Goal: Find contact information: Obtain details needed to contact an individual or organization

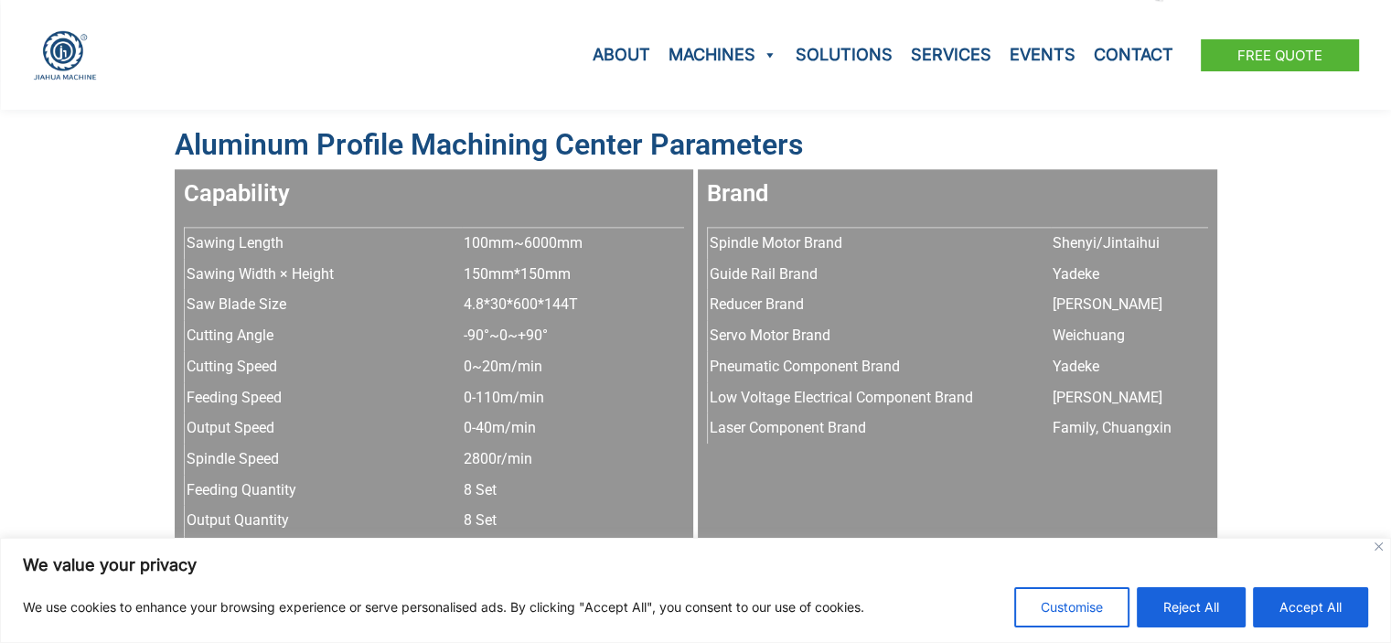
scroll to position [1580, 0]
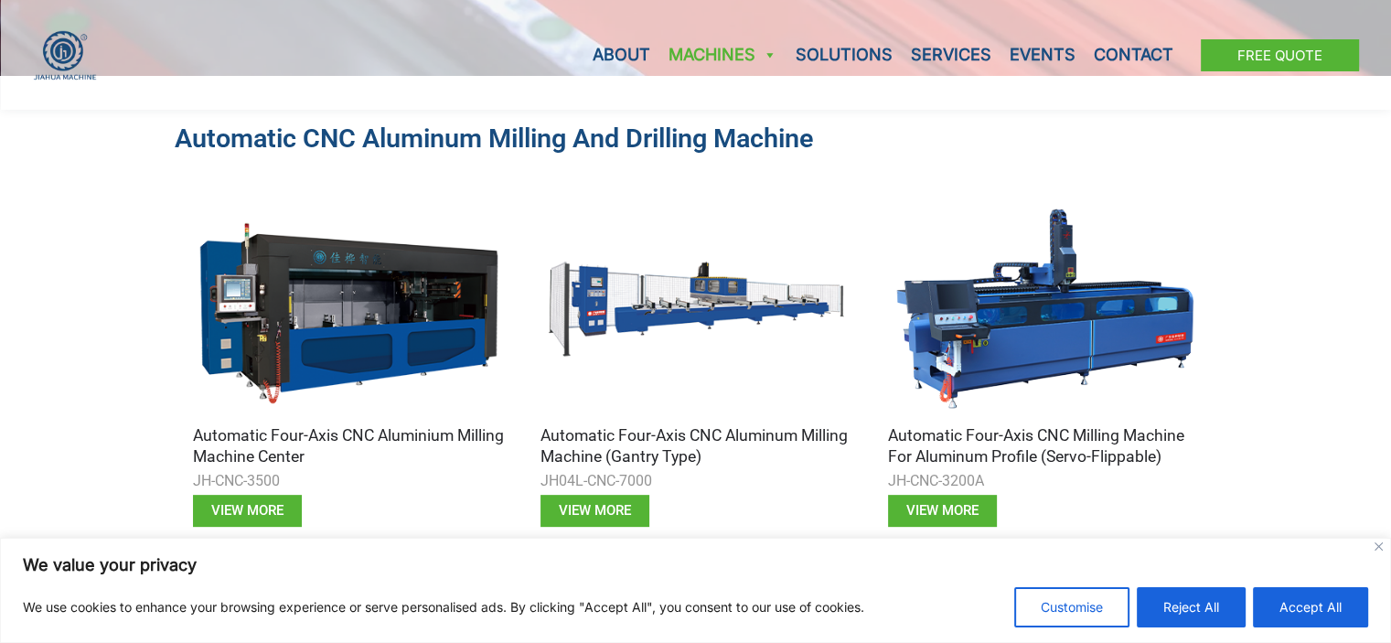
scroll to position [631, 0]
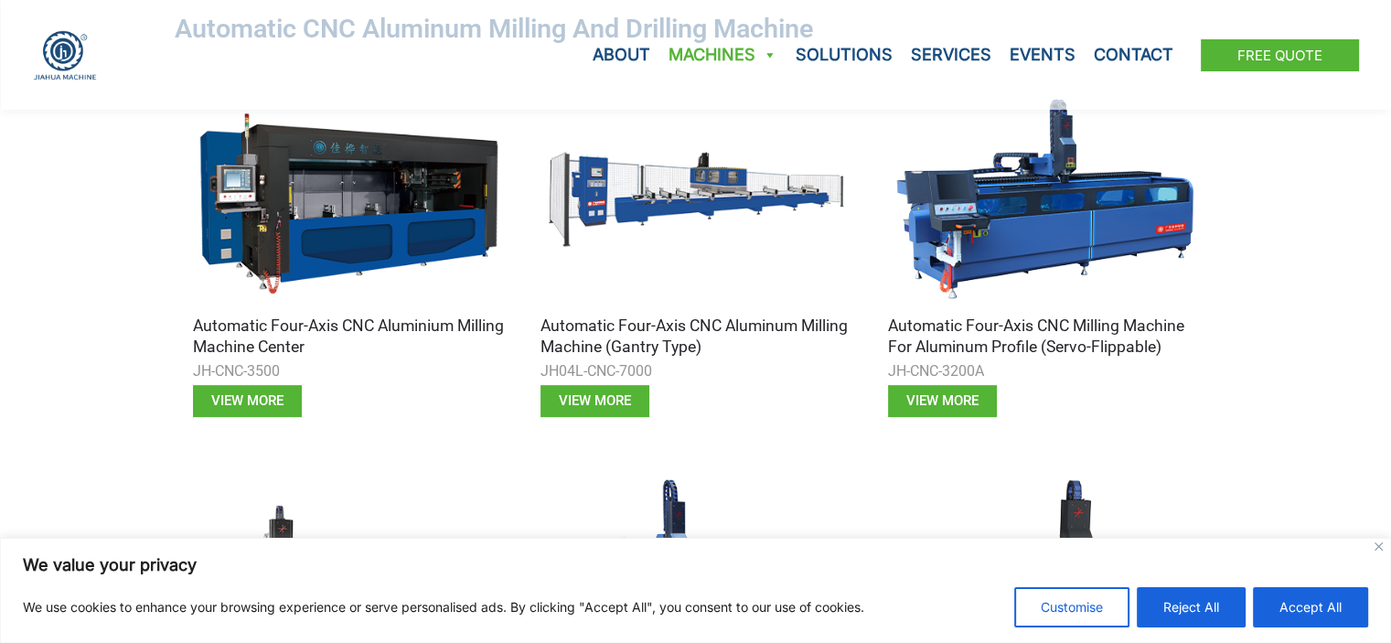
drag, startPoint x: 223, startPoint y: 395, endPoint x: 100, endPoint y: 390, distance: 123.5
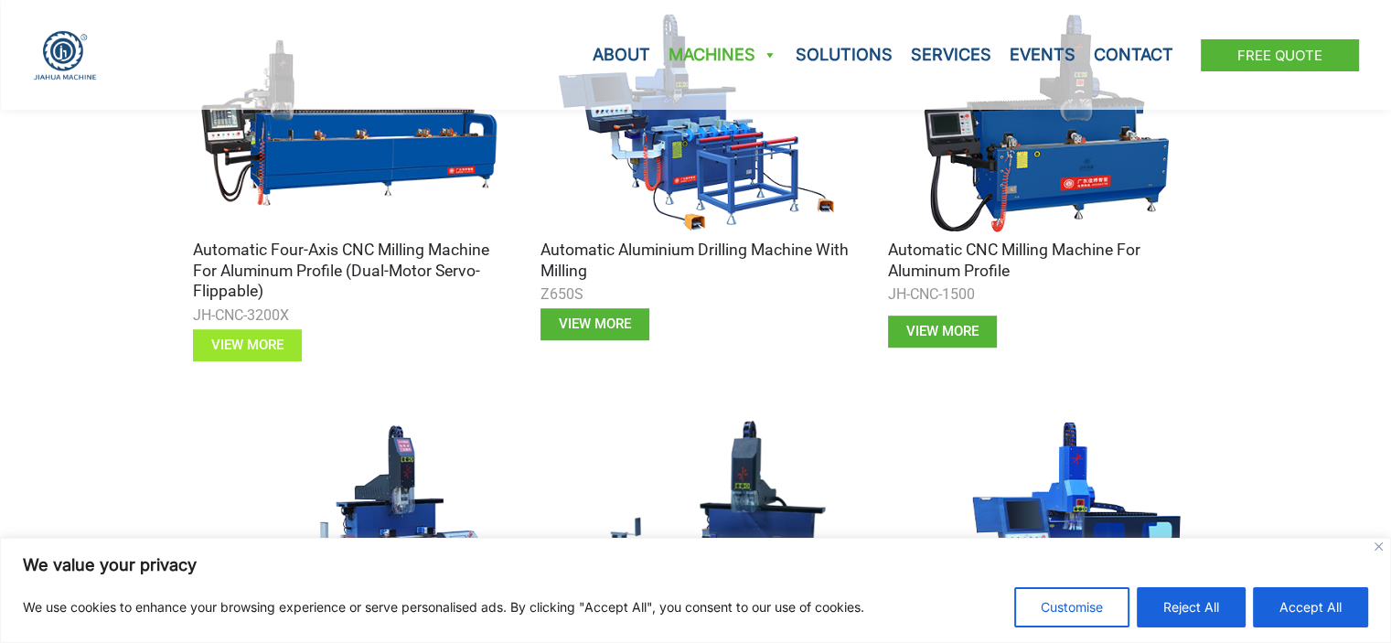
scroll to position [1097, 0]
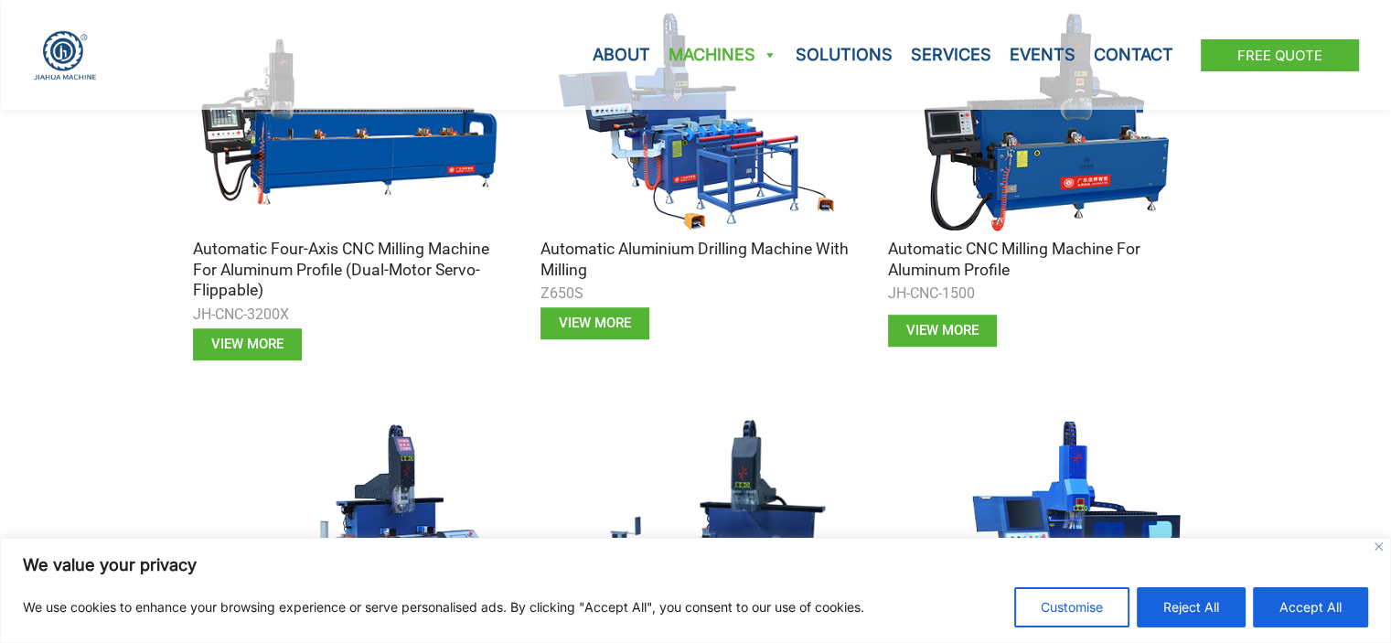
drag, startPoint x: 222, startPoint y: 347, endPoint x: 135, endPoint y: 349, distance: 86.9
click at [135, 349] on div "Automatic CNC Aluminum Milling and Drilling Machine Automatic Four-axis CNC Alu…" at bounding box center [695, 341] width 1391 height 1682
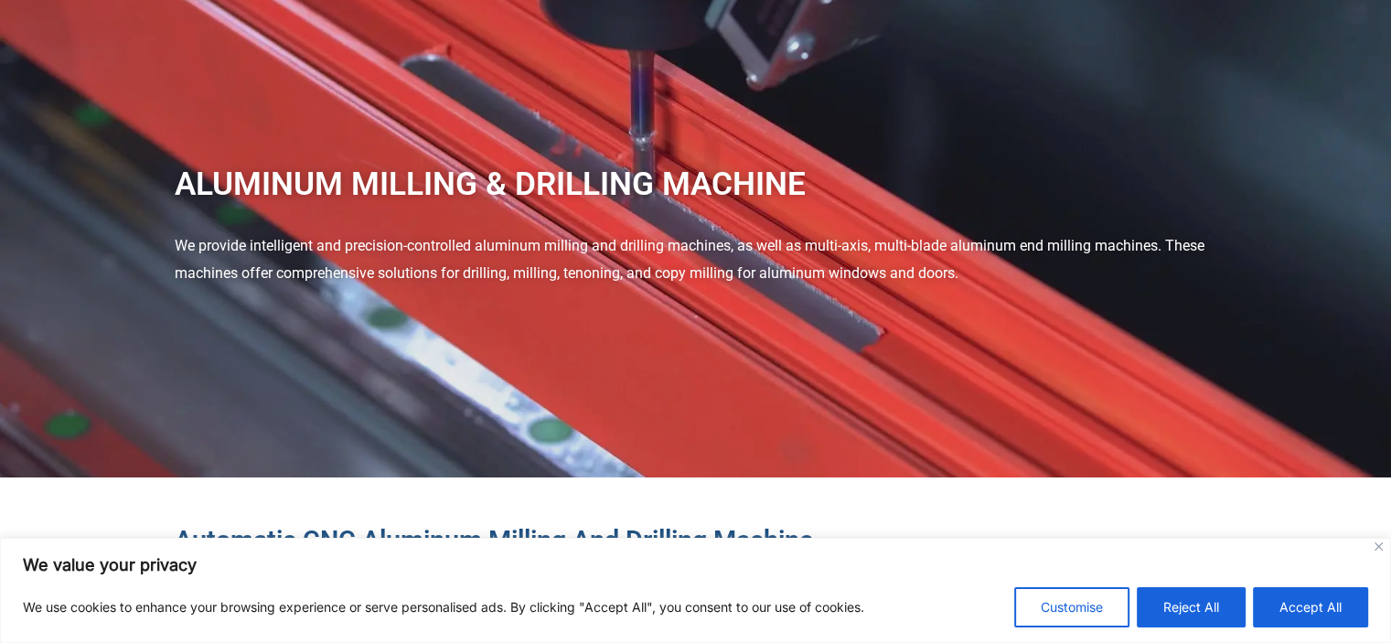
scroll to position [0, 0]
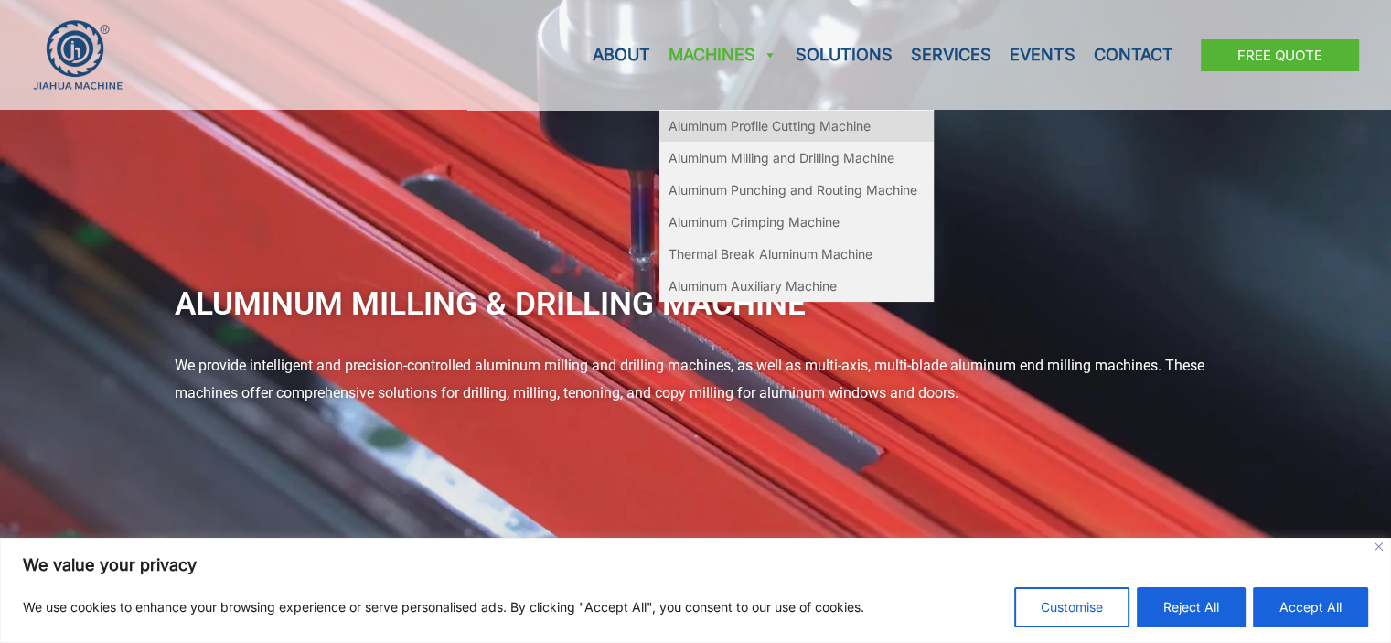
click at [736, 138] on link "Aluminum Profile Cutting Machine" at bounding box center [796, 126] width 274 height 32
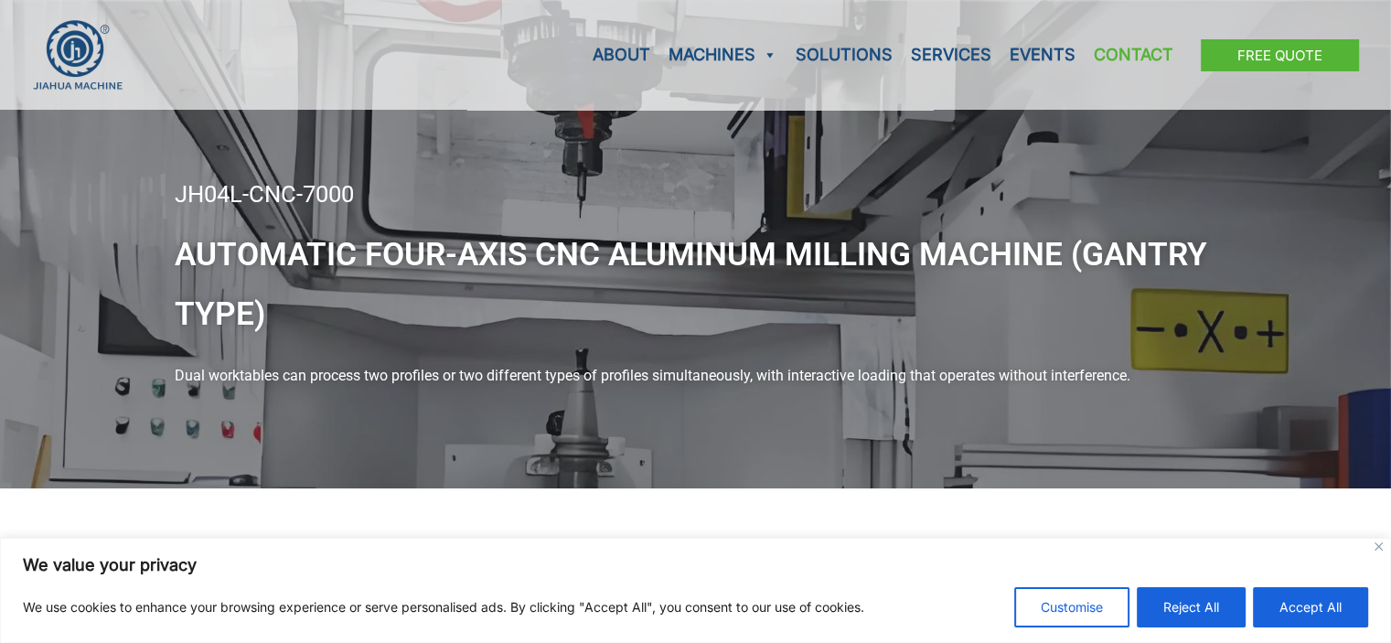
click at [1120, 44] on link "Contact" at bounding box center [1133, 55] width 98 height 110
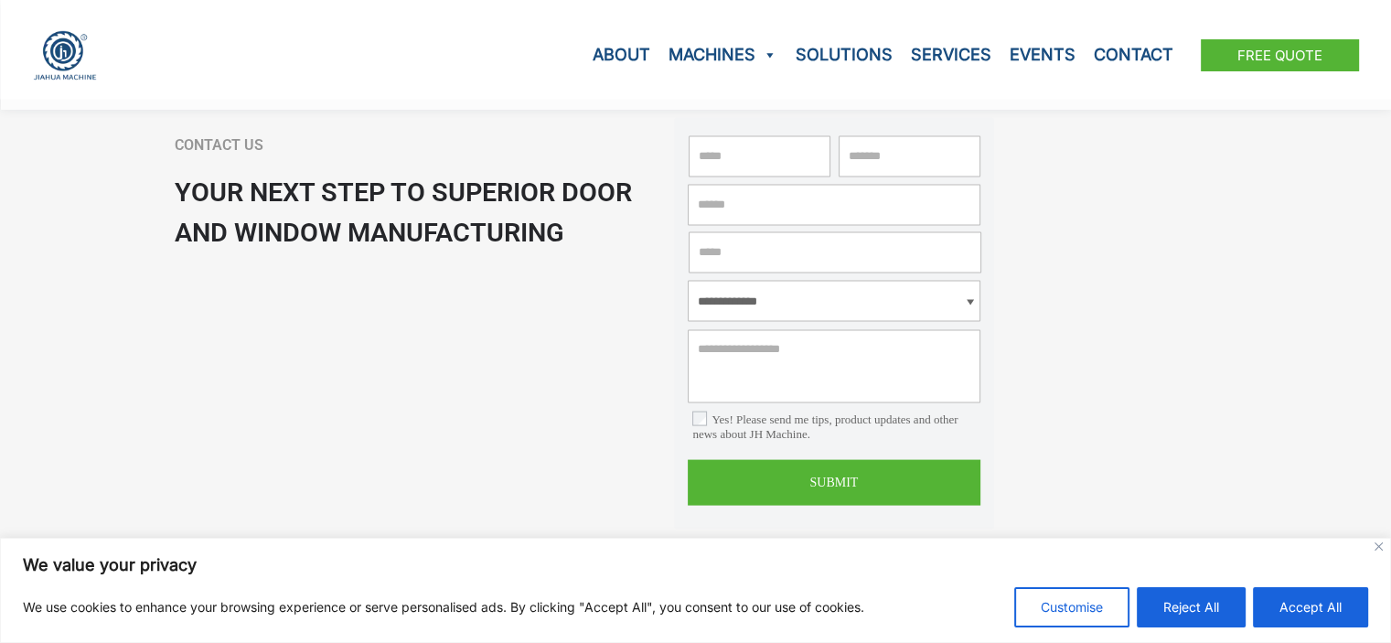
scroll to position [3624, 0]
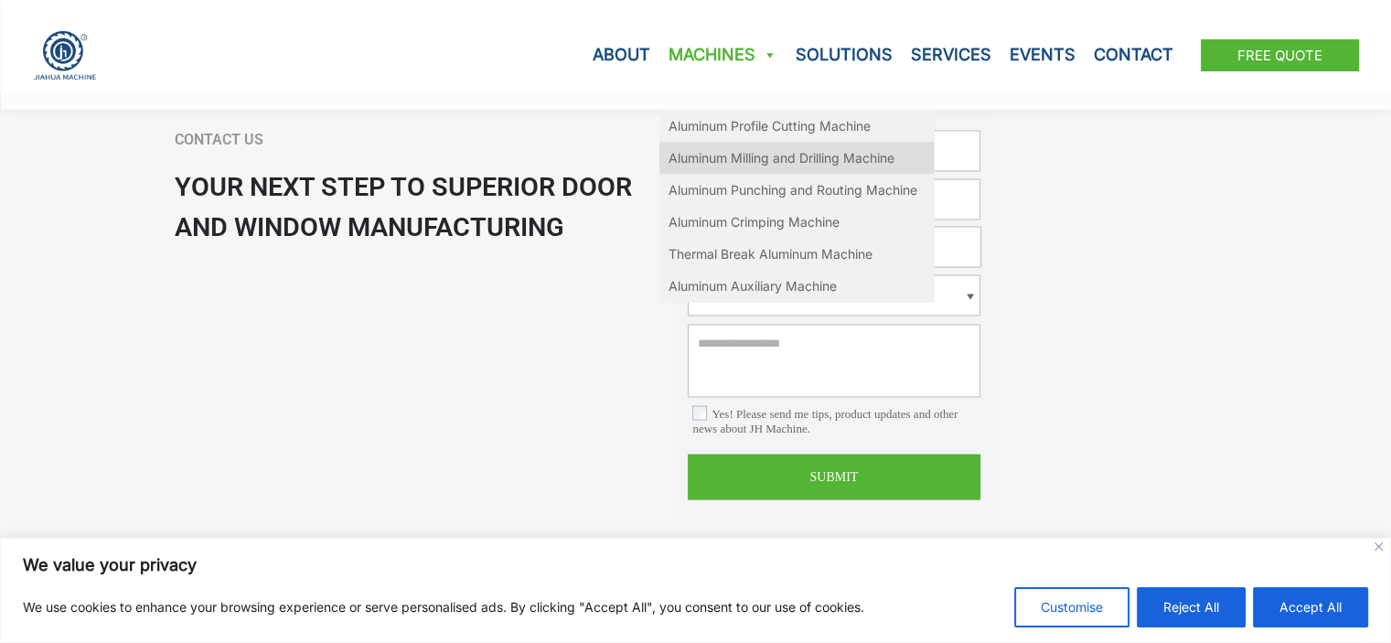
click at [739, 158] on link "Aluminum Milling and Drilling Machine" at bounding box center [796, 158] width 274 height 32
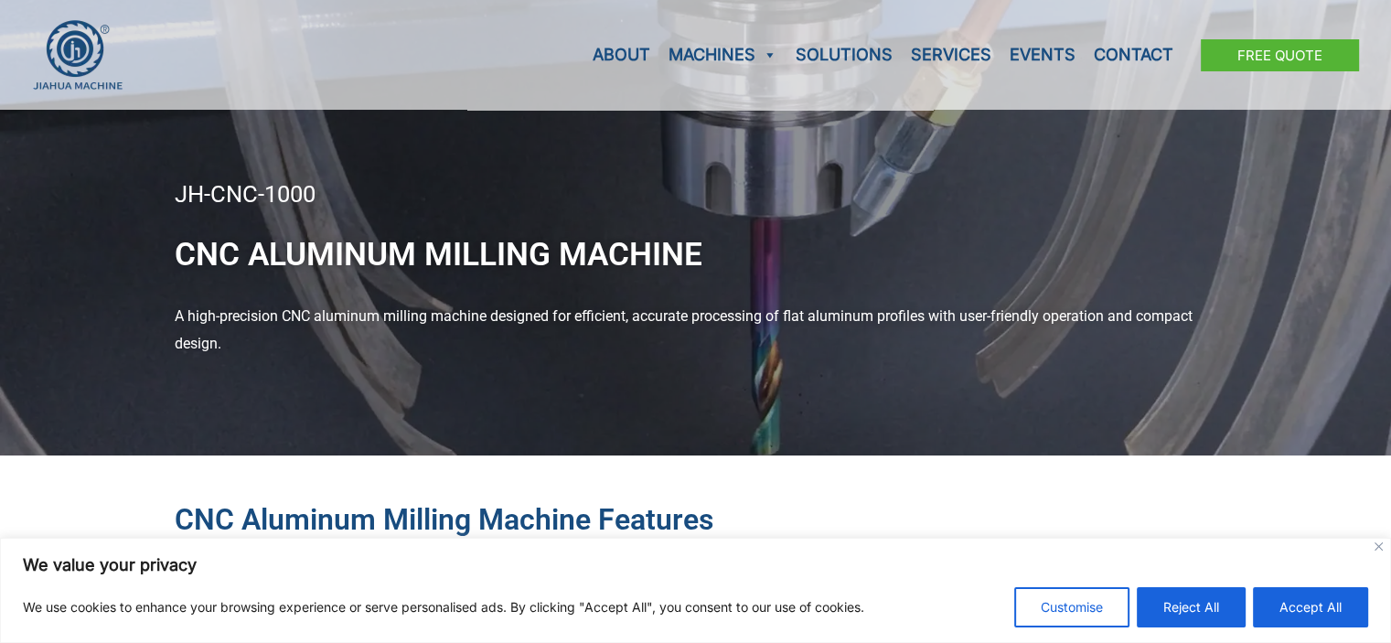
scroll to position [562, 0]
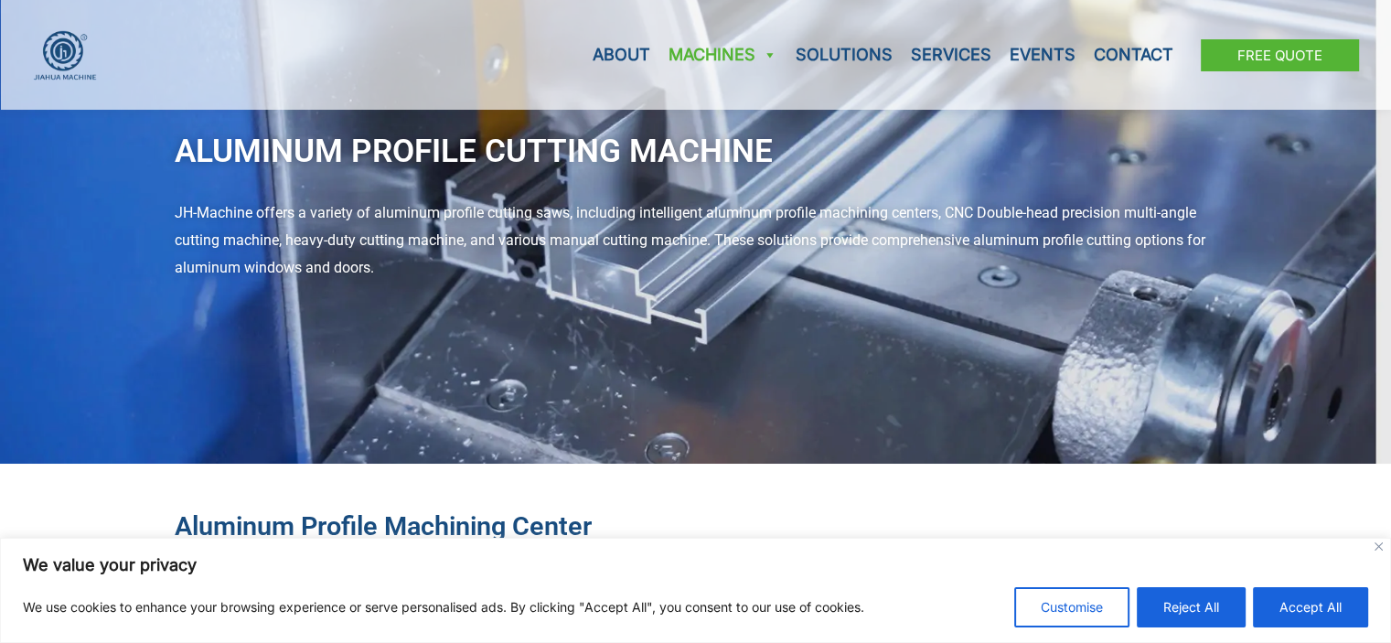
scroll to position [112, 0]
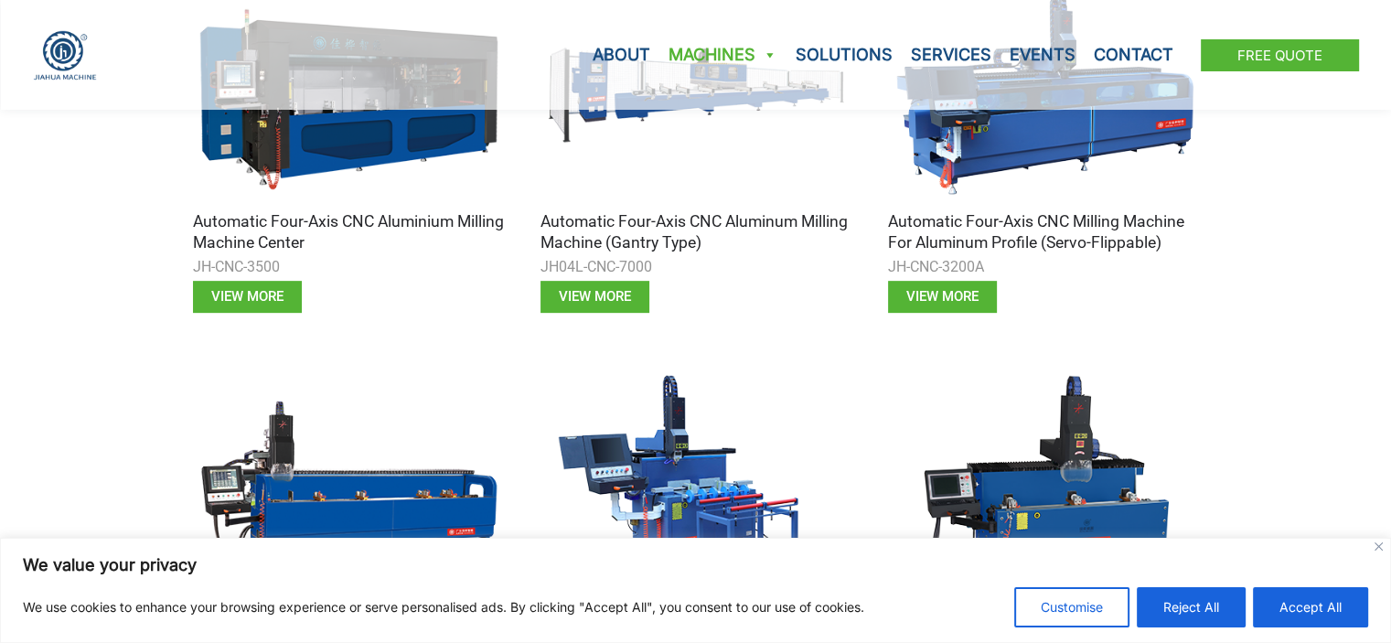
scroll to position [727, 0]
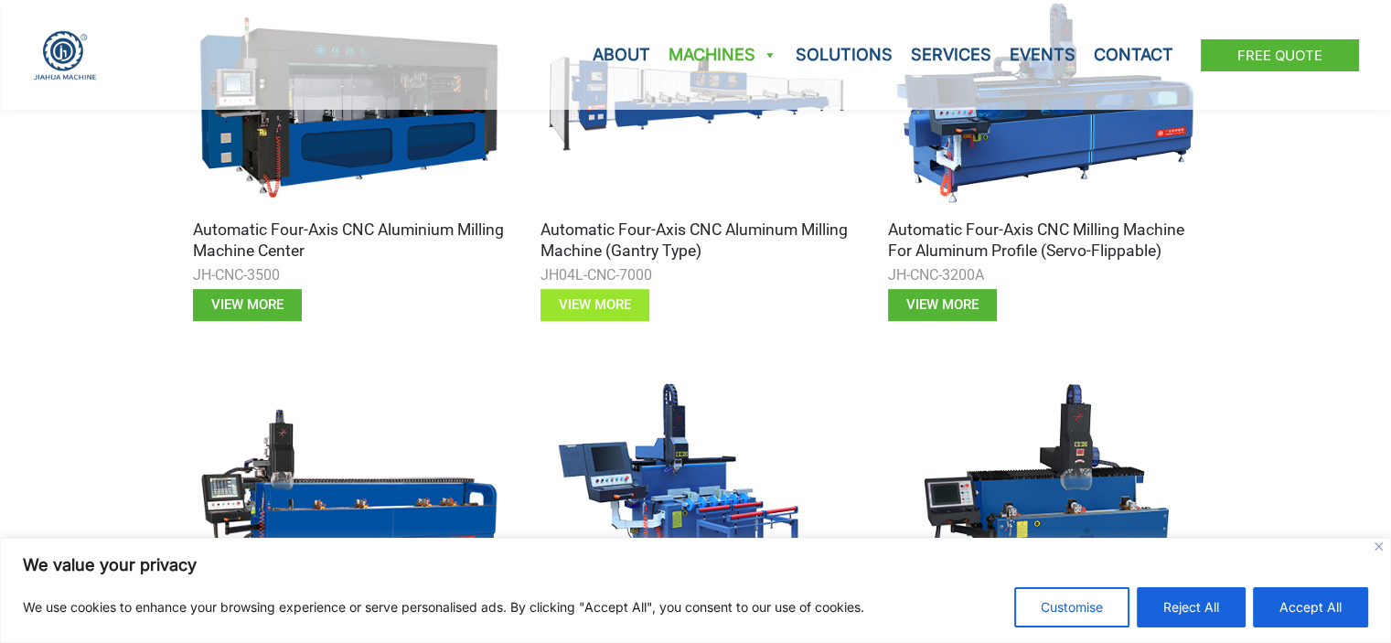
click at [591, 306] on span "View more" at bounding box center [595, 305] width 72 height 14
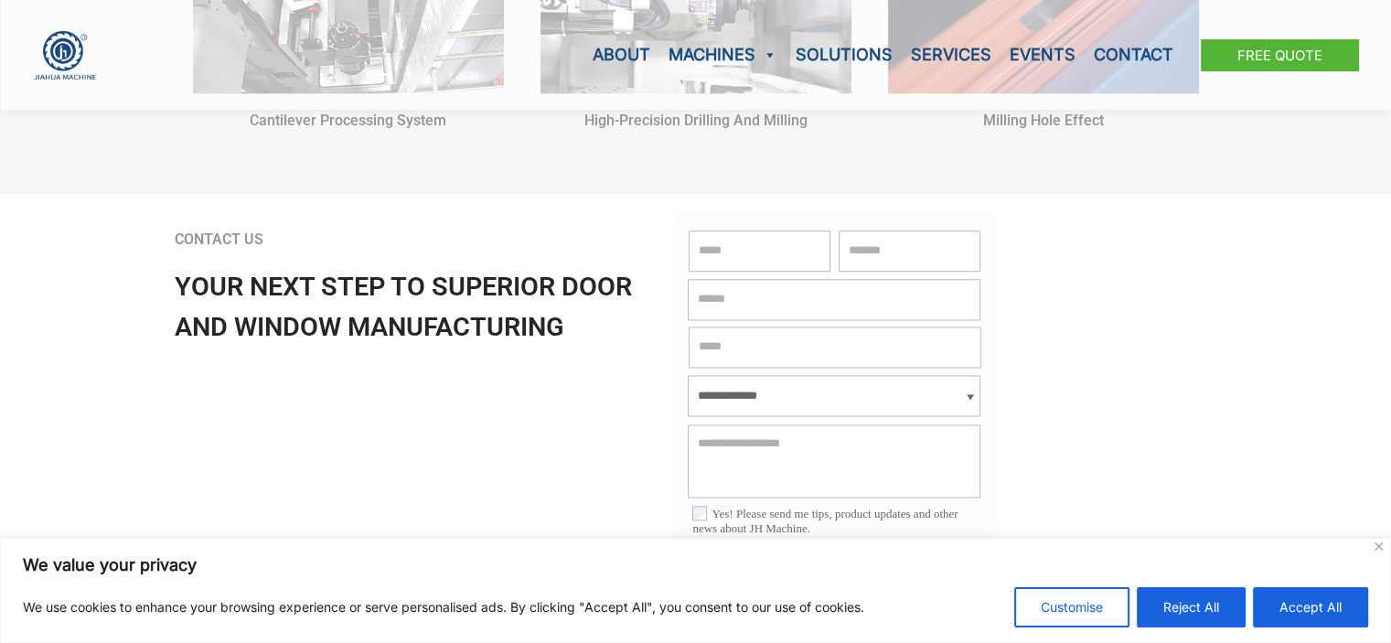
scroll to position [2301, 0]
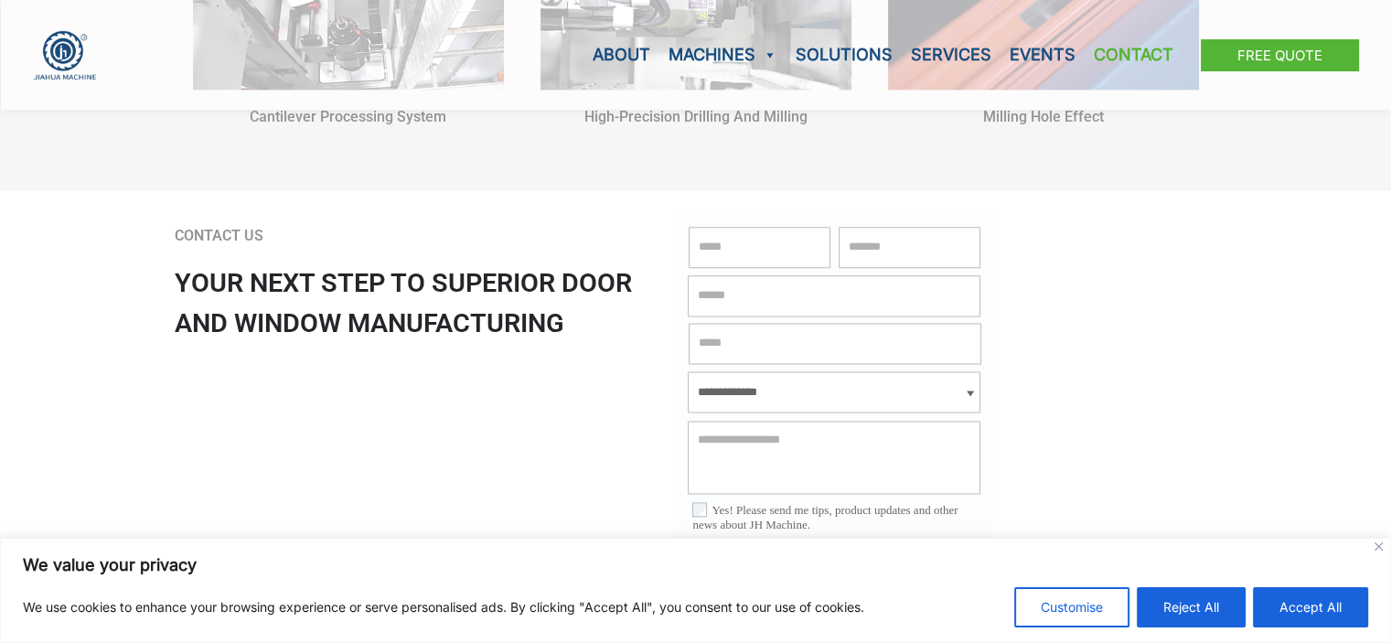
click at [1163, 61] on link "Contact" at bounding box center [1133, 55] width 98 height 110
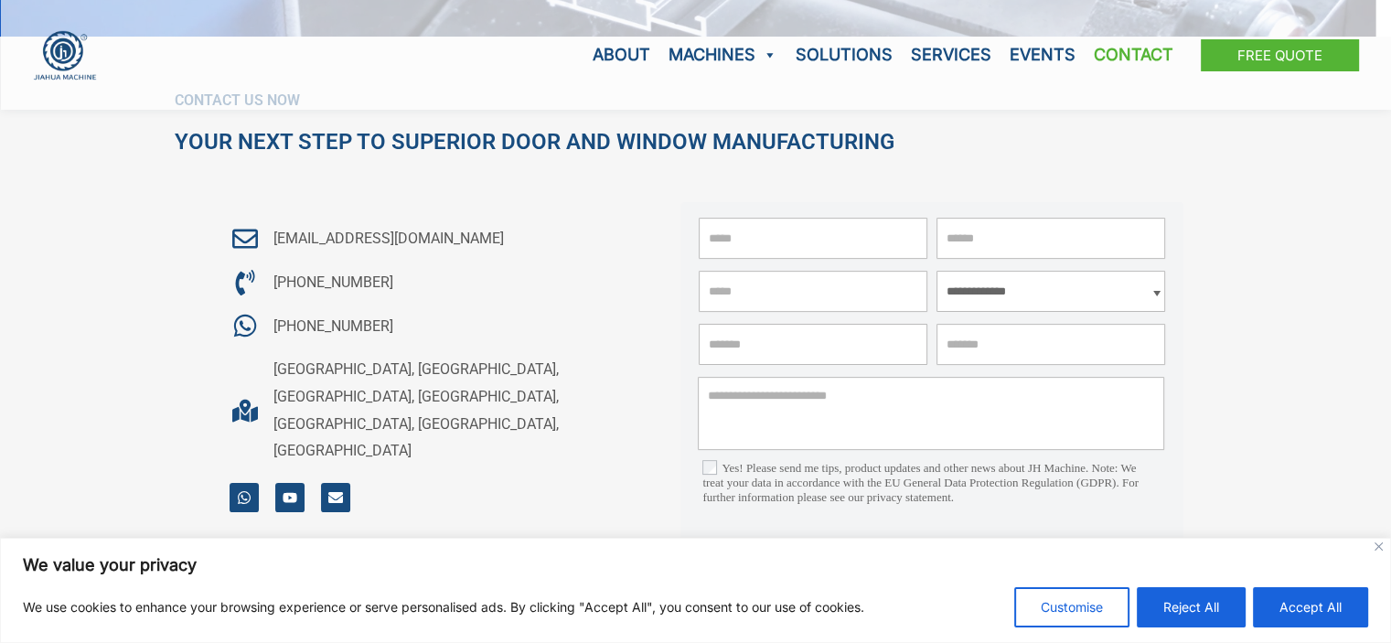
scroll to position [311, 0]
drag, startPoint x: 1073, startPoint y: 368, endPoint x: 1033, endPoint y: 337, distance: 49.6
click at [1033, 337] on div "**********" at bounding box center [931, 407] width 503 height 411
click at [1033, 337] on input "Country" at bounding box center [1050, 344] width 229 height 41
click at [871, 247] on input "*Name" at bounding box center [813, 238] width 229 height 41
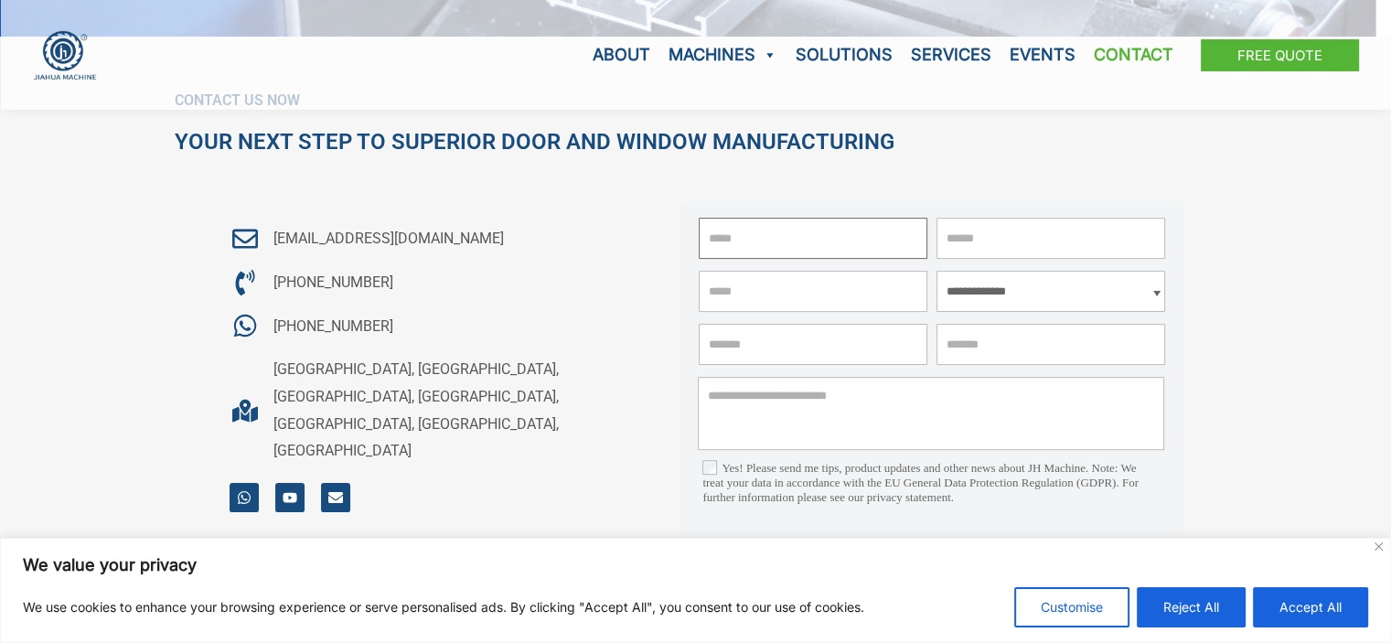
scroll to position [0, 0]
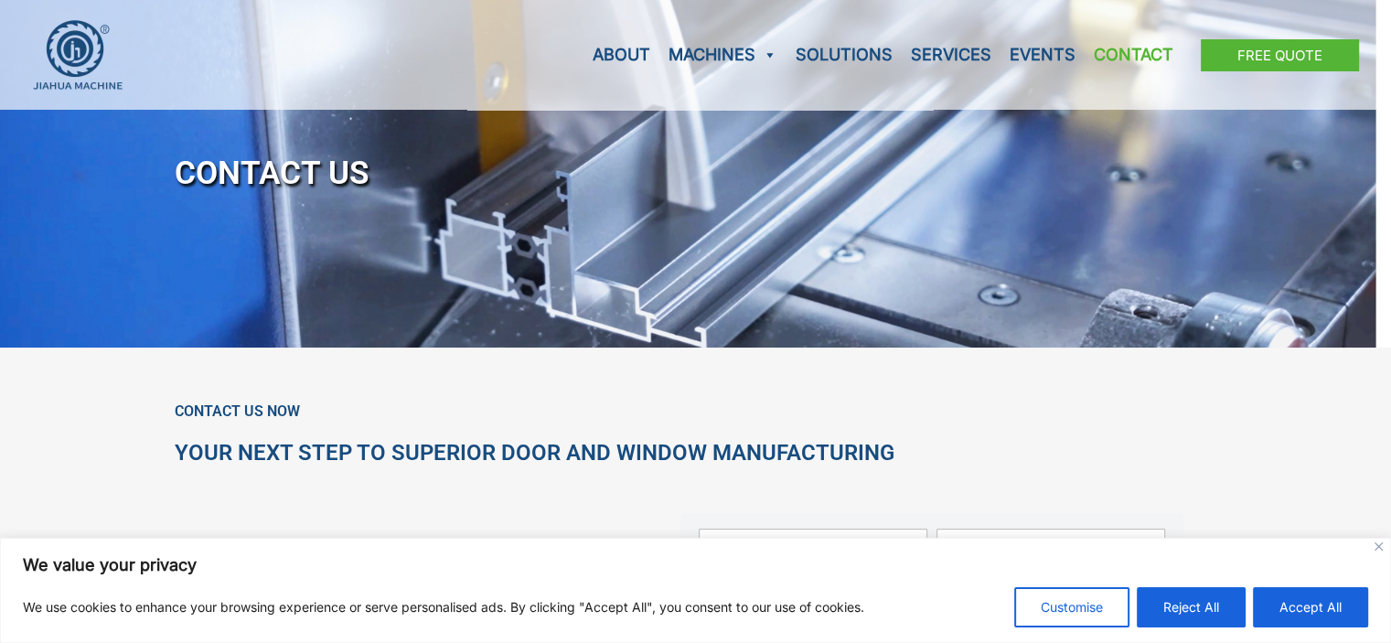
click at [670, 442] on h2 "Your Next Step to Superior Door and Window Manufacturing" at bounding box center [696, 453] width 1042 height 28
